Goal: Use online tool/utility: Utilize a website feature to perform a specific function

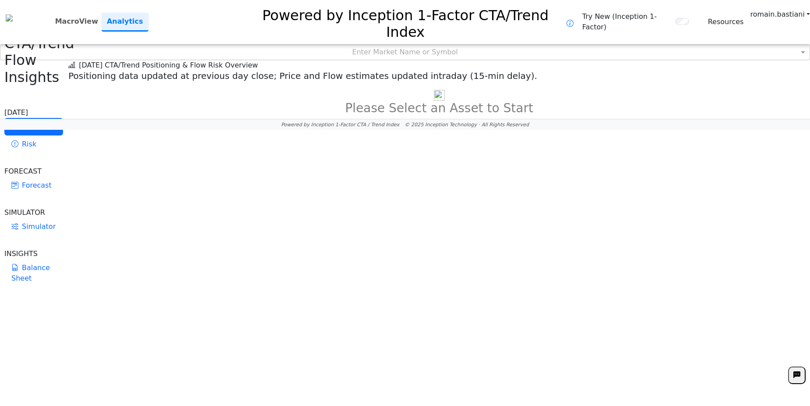
click at [381, 45] on div "Enter Market Name or Symbol" at bounding box center [404, 52] width 809 height 15
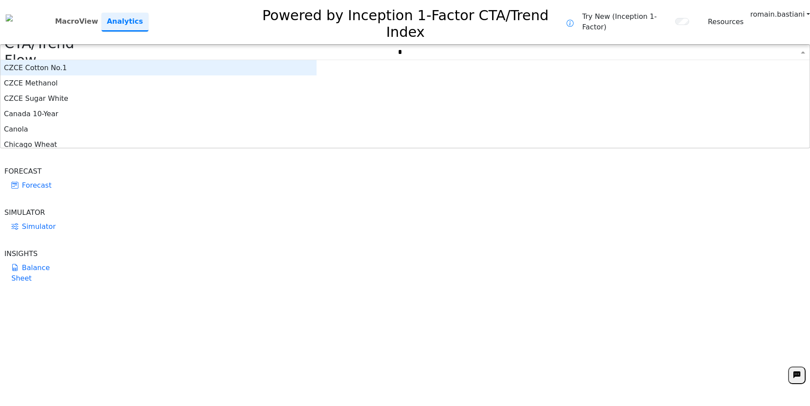
type input "**"
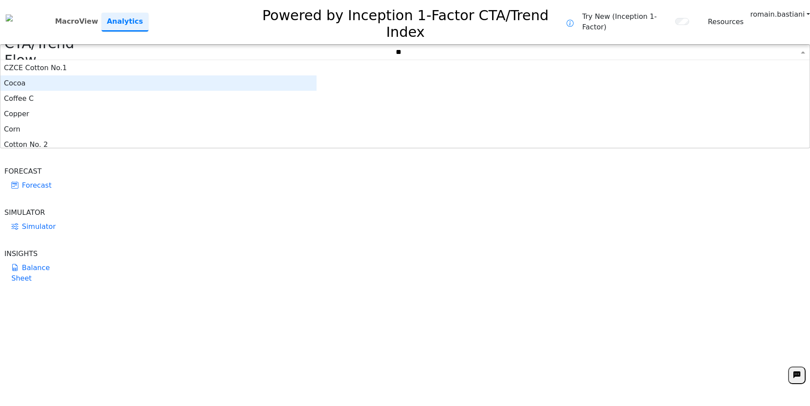
click at [275, 75] on div "Cocoa" at bounding box center [158, 82] width 316 height 15
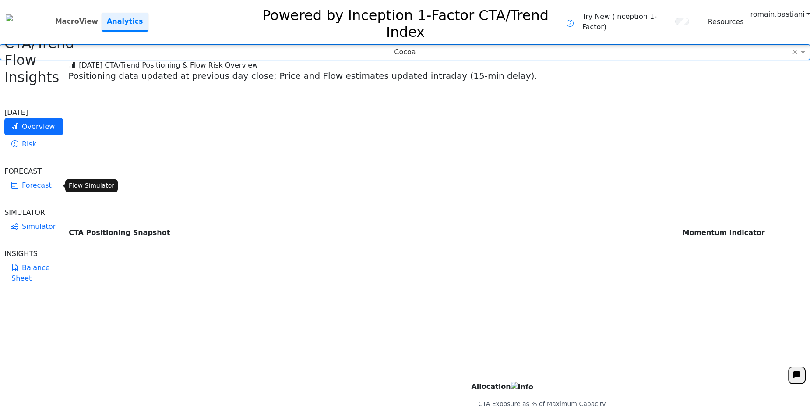
click at [14, 222] on icon at bounding box center [14, 226] width 7 height 8
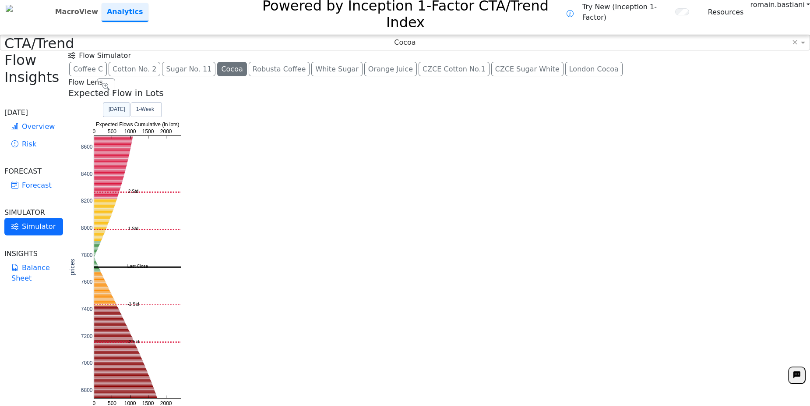
scroll to position [12, 0]
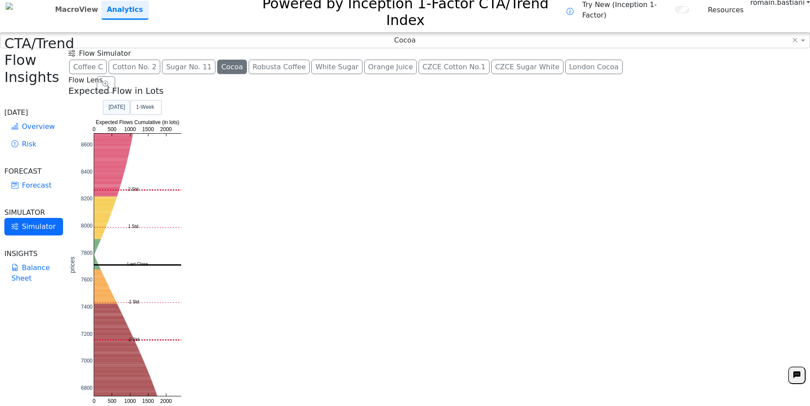
drag, startPoint x: 230, startPoint y: 356, endPoint x: 236, endPoint y: 344, distance: 13.7
